Goal: Task Accomplishment & Management: Use online tool/utility

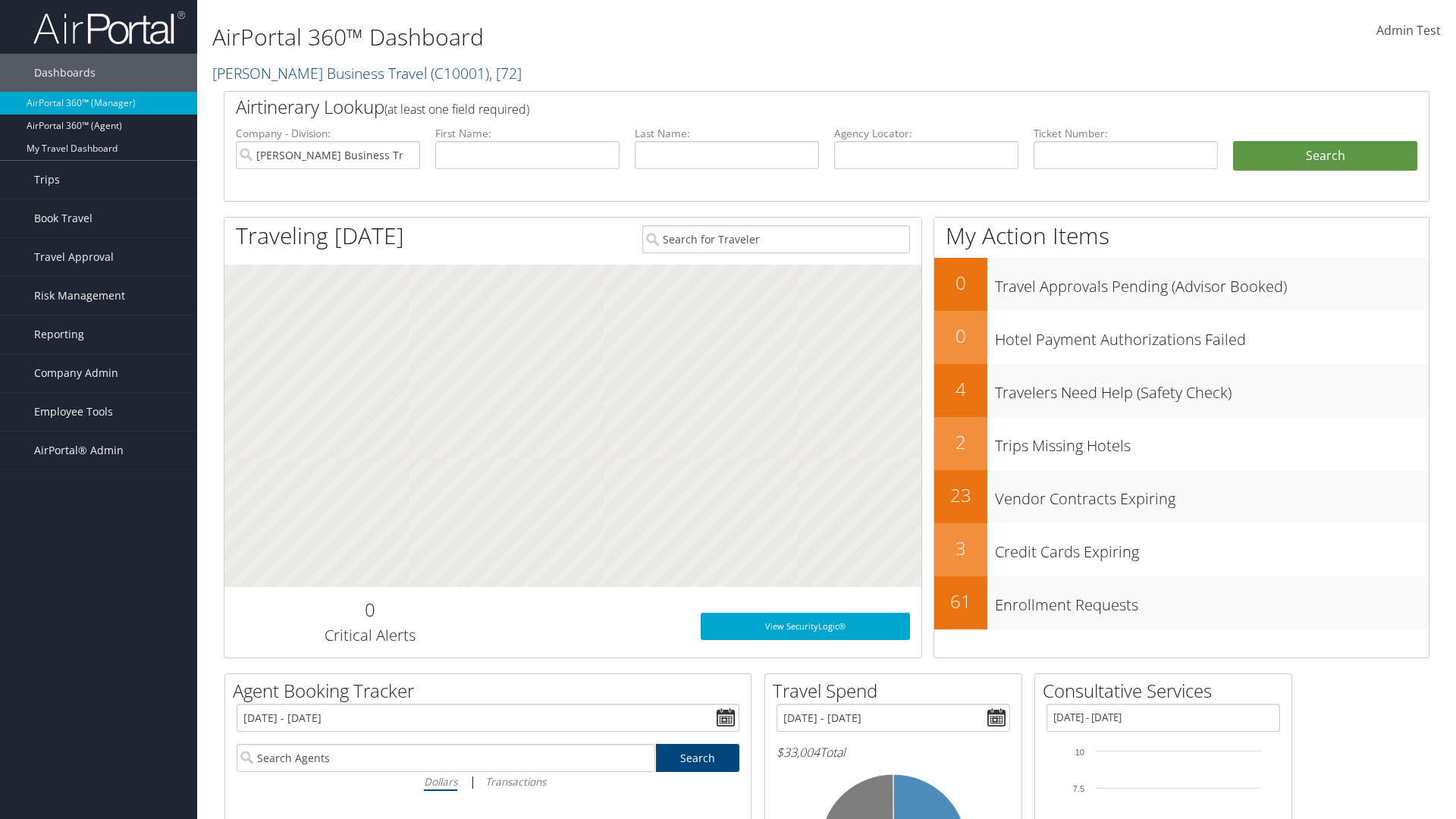
click at [1408, 31] on span "Admin Test" at bounding box center [1408, 30] width 64 height 16
click at [1340, 136] on link "Log Consulting Time" at bounding box center [1340, 136] width 169 height 26
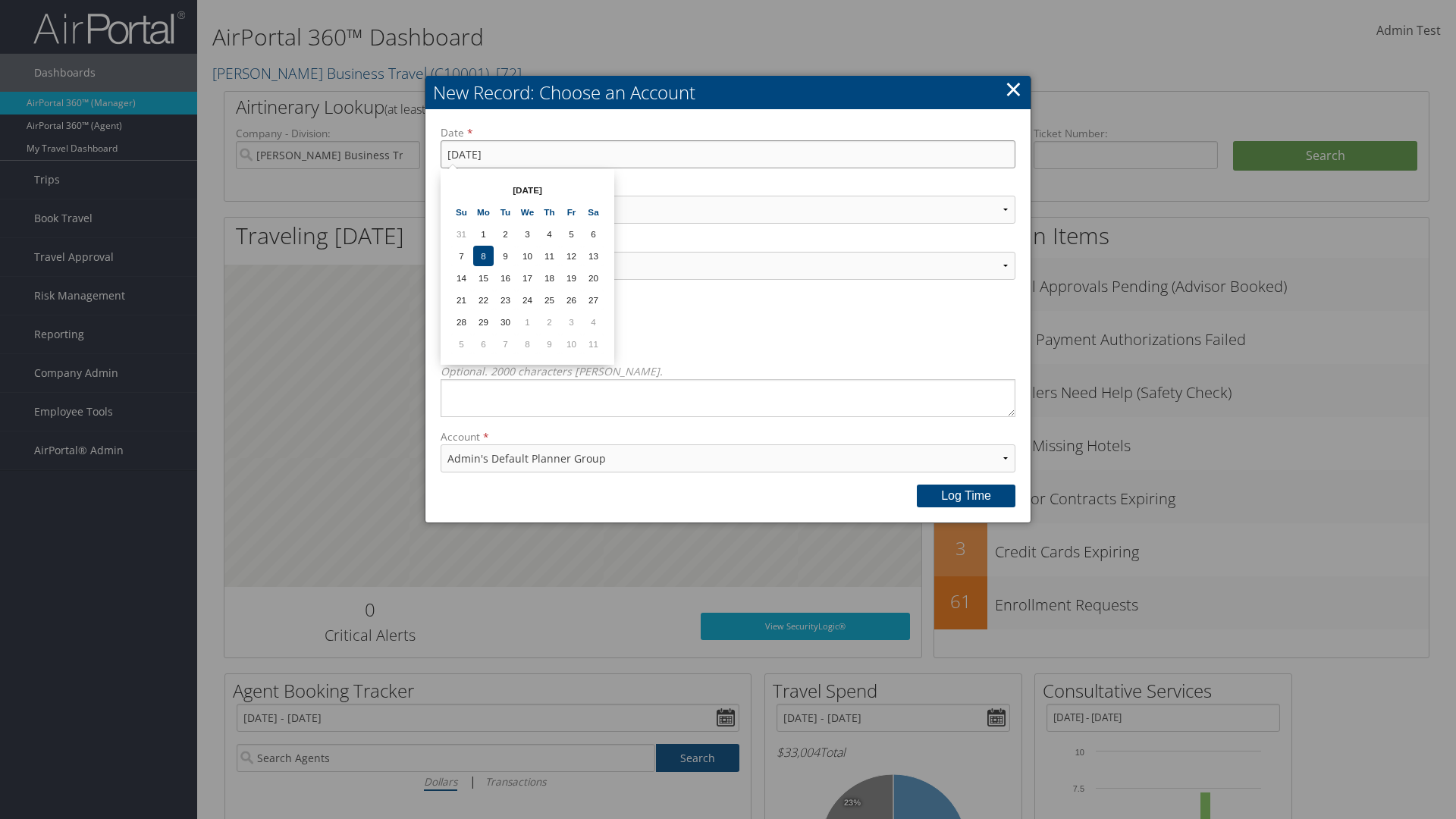
type input "9/9/2025"
click at [728, 209] on select "Select Category... Account Support Consultative Services" at bounding box center [728, 209] width 574 height 28
select select "2"
click at [728, 265] on select "Select Activity... 20 points | Client Communications (Industry updates, Newslet…" at bounding box center [728, 265] width 574 height 28
select select "240-1"
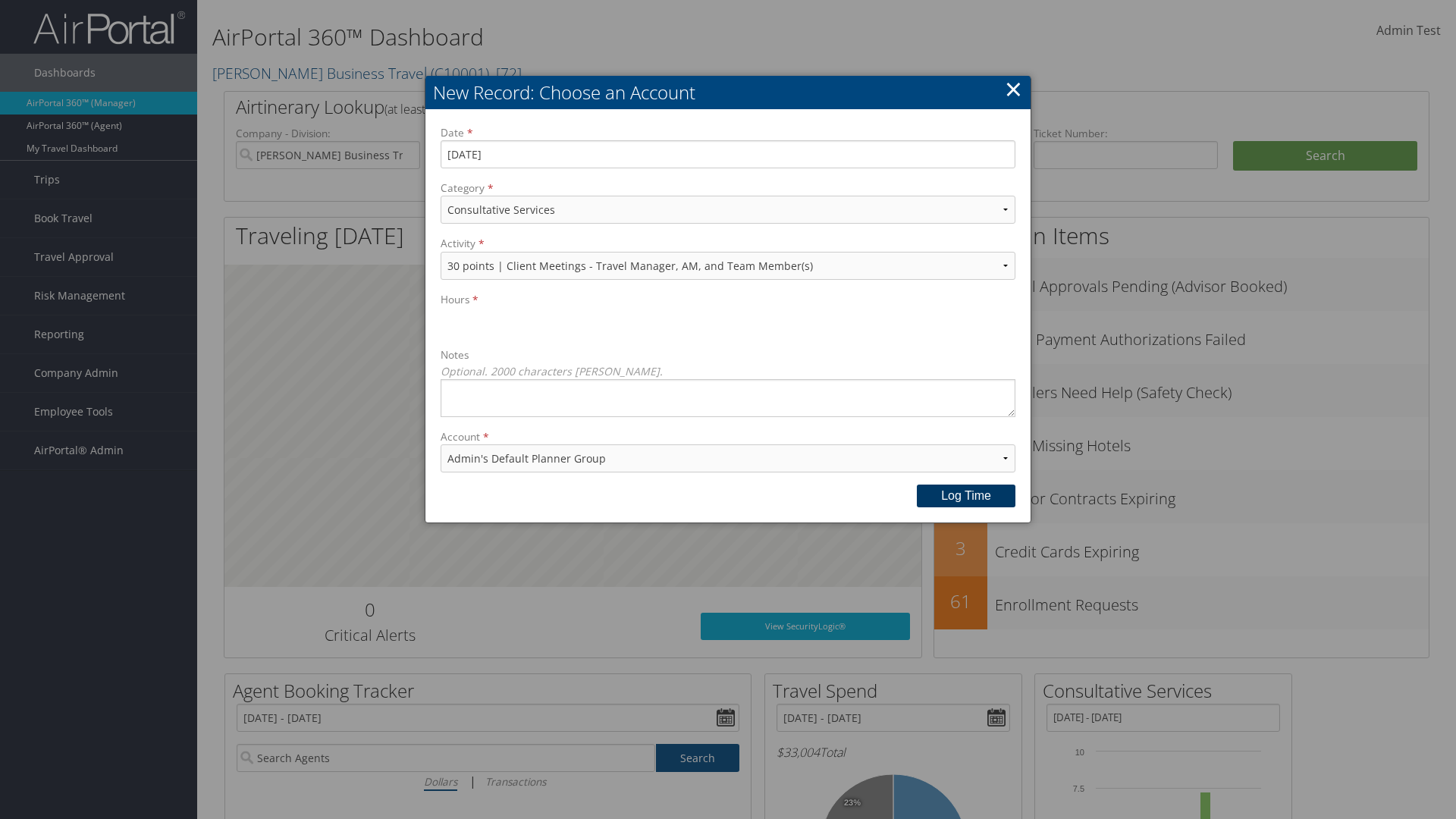
click at [966, 495] on button "Log time" at bounding box center [965, 495] width 99 height 23
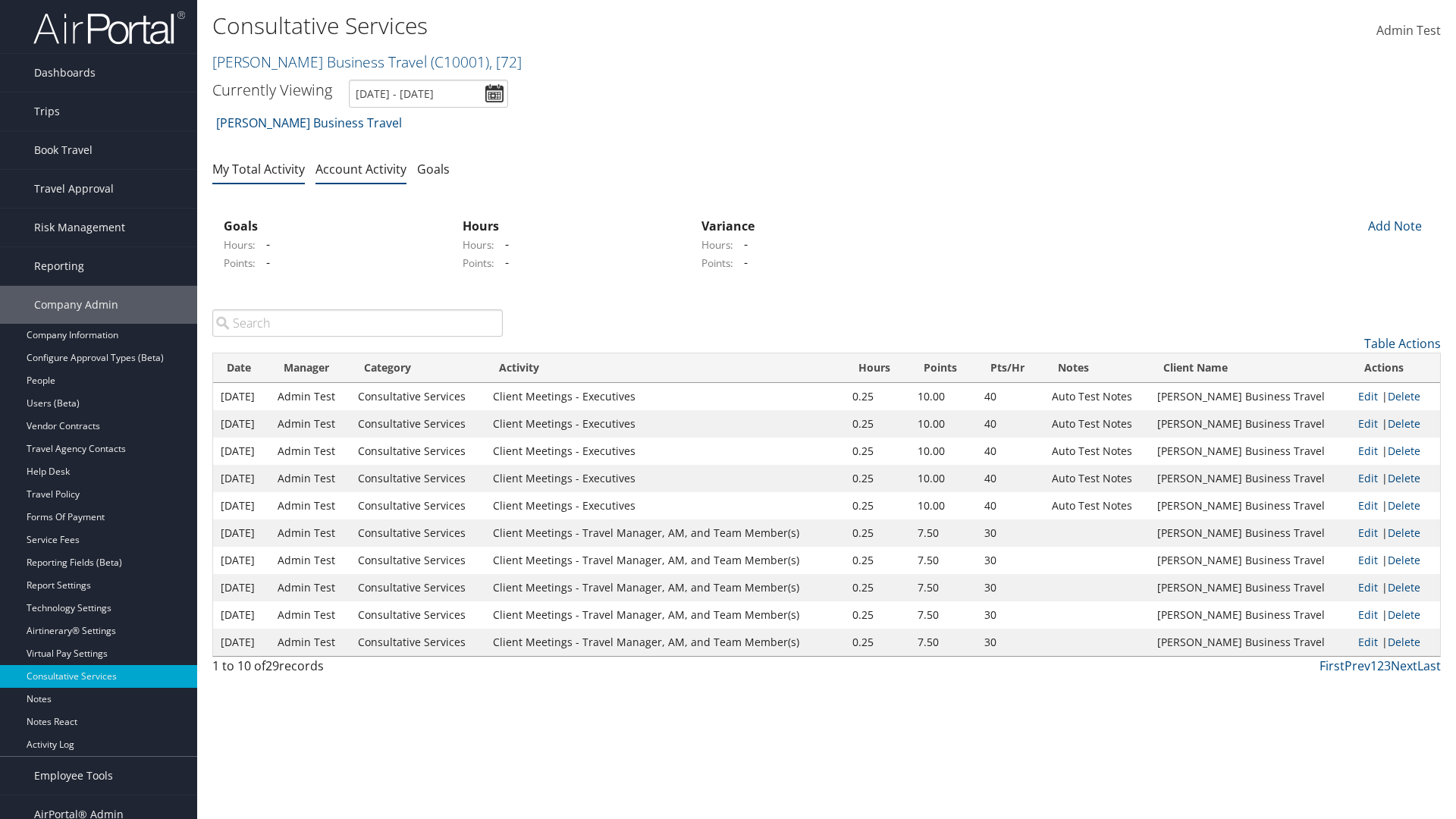
click at [258, 168] on link "My Total Activity" at bounding box center [258, 168] width 92 height 16
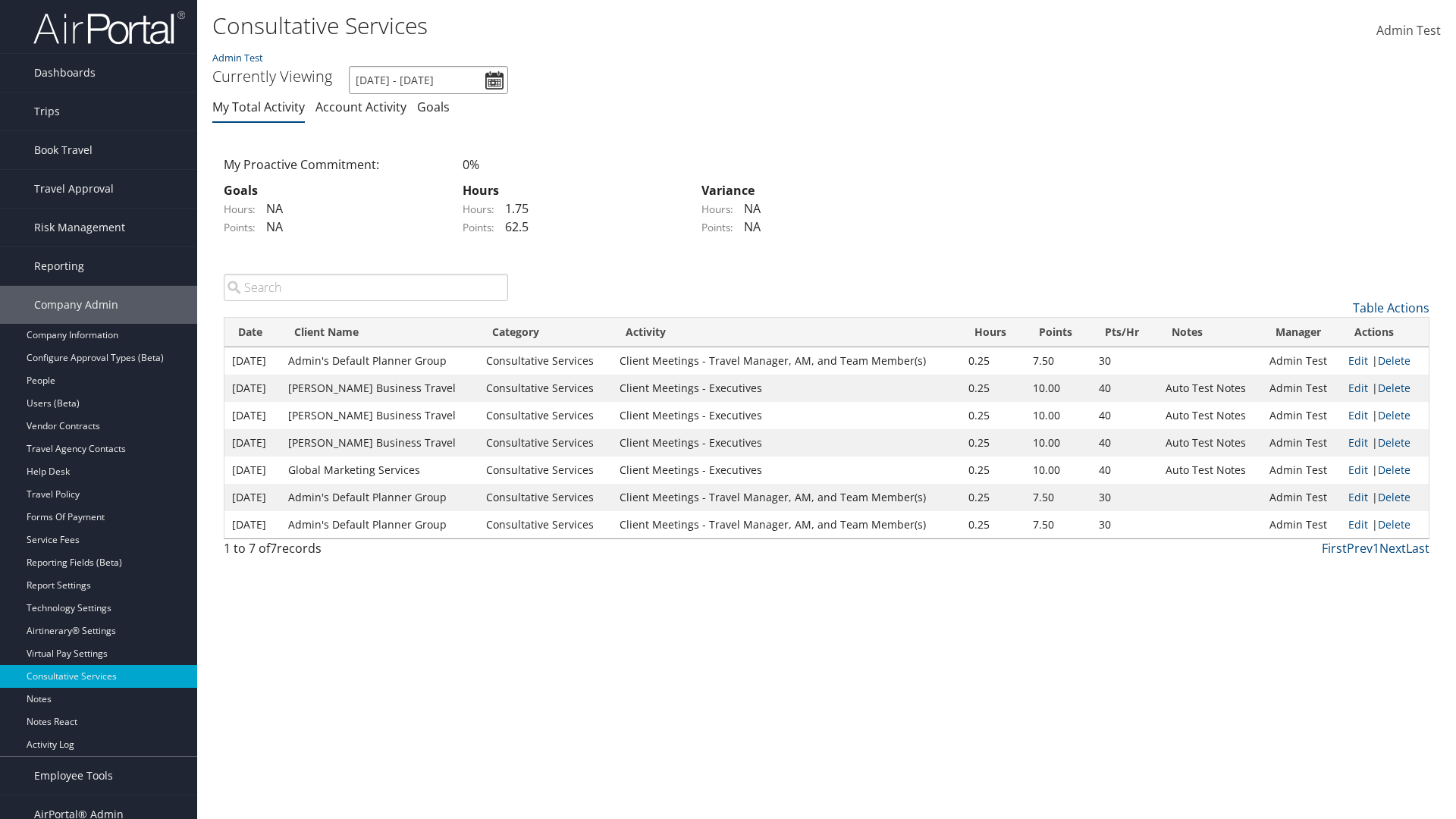
click at [428, 80] on input "[DATE] - [DATE]" at bounding box center [428, 80] width 159 height 28
click at [409, 109] on li "This Month" at bounding box center [409, 110] width 109 height 20
type input "[DATE] - [DATE]"
